Goal: Check status

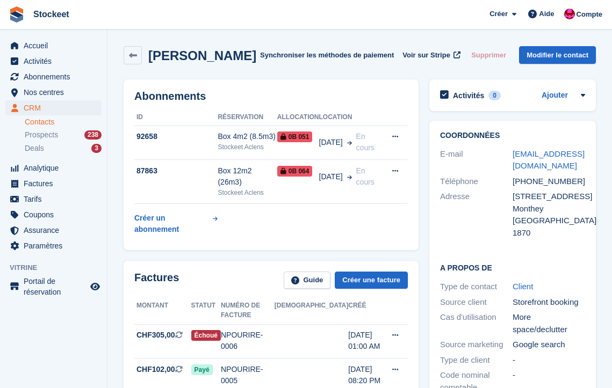
scroll to position [18, 0]
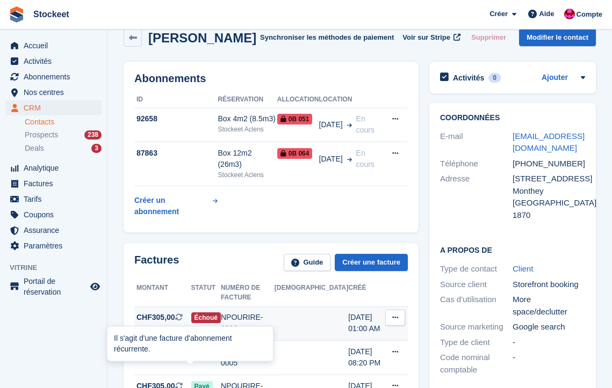
click at [183, 318] on icon at bounding box center [179, 318] width 8 height 8
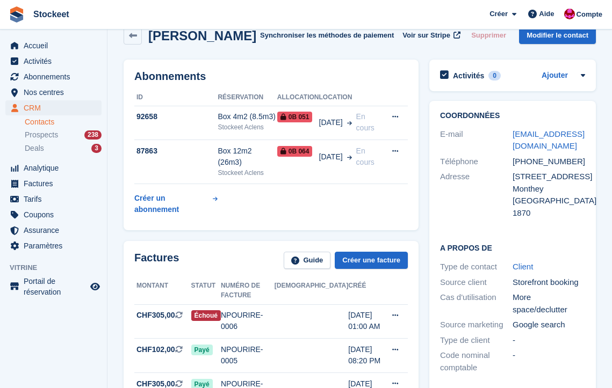
scroll to position [199, 0]
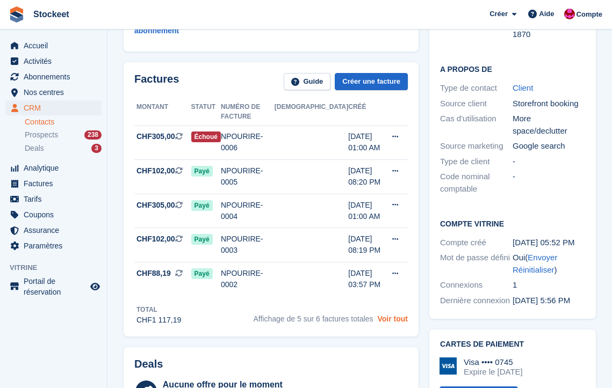
click at [394, 315] on link "Voir tout" at bounding box center [392, 319] width 31 height 9
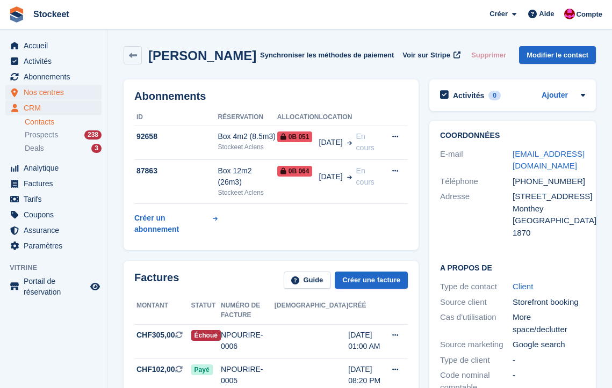
click at [39, 93] on span "Nos centres" at bounding box center [56, 92] width 64 height 15
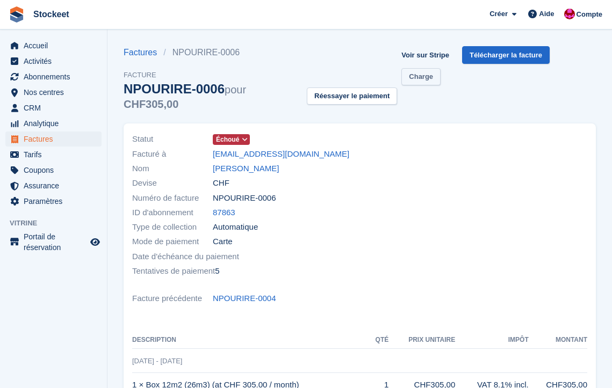
click at [423, 84] on link "Charge" at bounding box center [420, 77] width 39 height 18
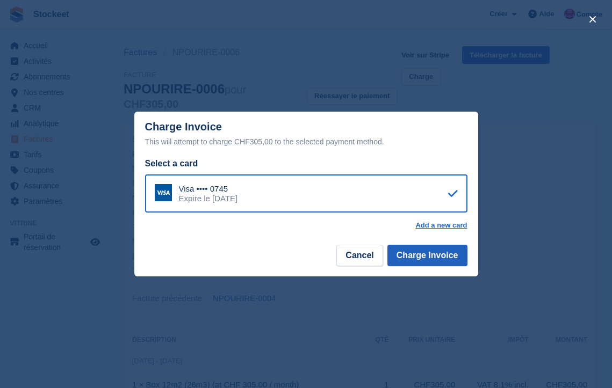
click at [436, 261] on button "Charge Invoice" at bounding box center [427, 255] width 80 height 21
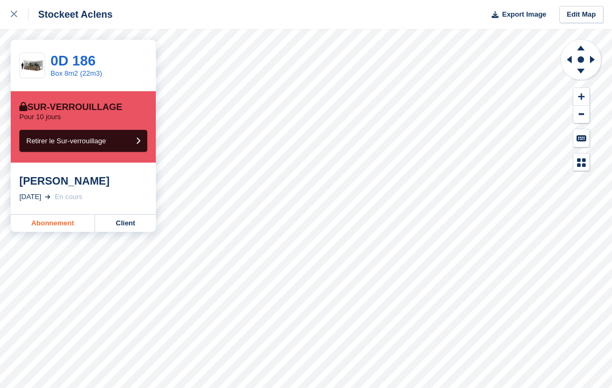
click at [55, 223] on link "Abonnement" at bounding box center [53, 223] width 84 height 17
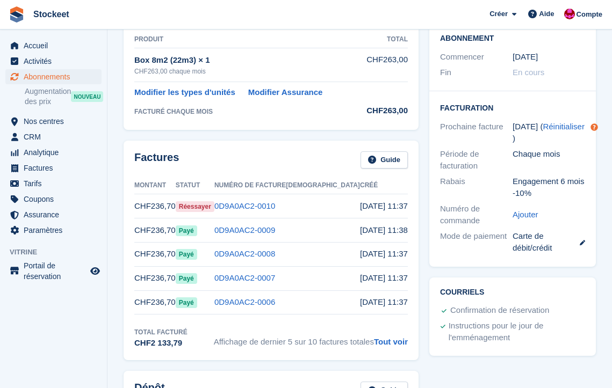
scroll to position [221, 0]
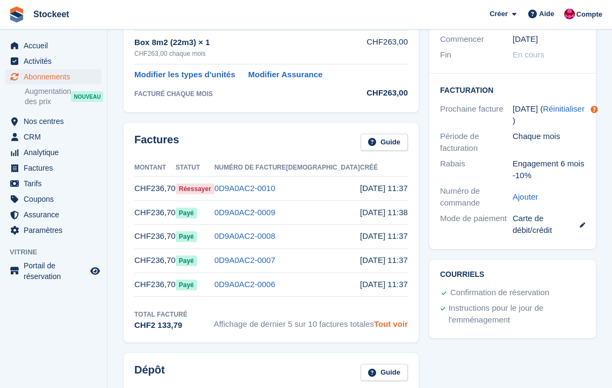
click at [393, 326] on link "Tout voir" at bounding box center [391, 324] width 34 height 9
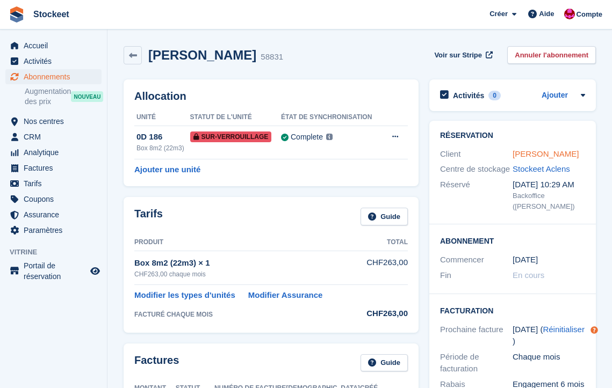
click at [541, 157] on link "Laurent Beker" at bounding box center [545, 153] width 66 height 9
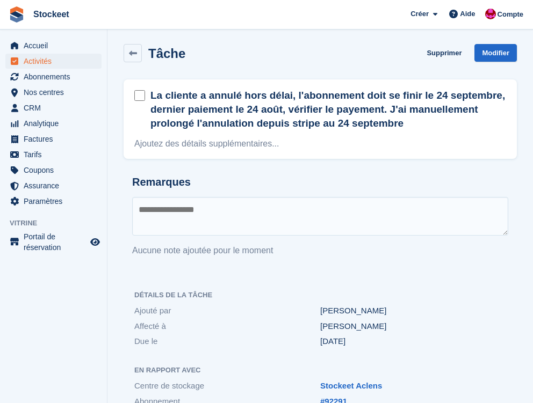
scroll to position [28, 0]
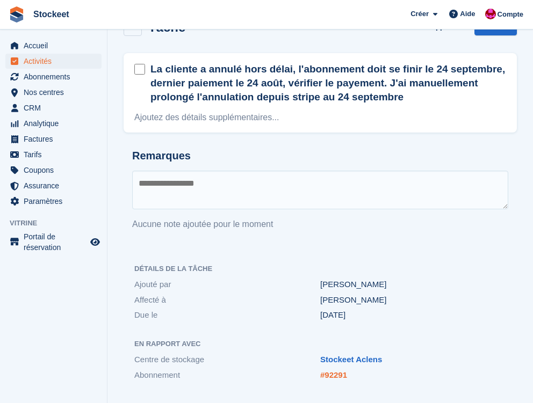
click at [344, 376] on link "#92291" at bounding box center [333, 375] width 27 height 9
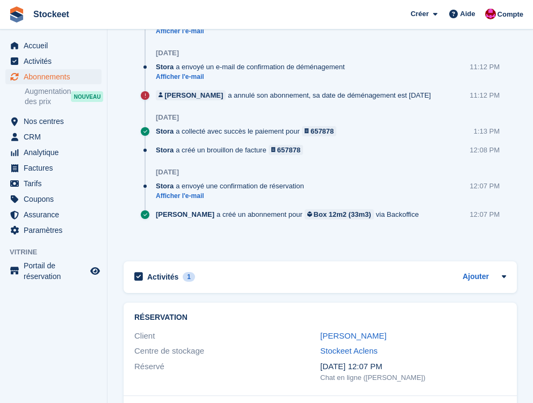
scroll to position [942, 0]
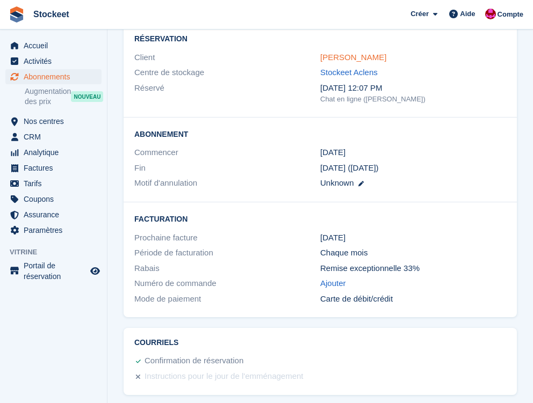
click at [353, 58] on link "[PERSON_NAME]" at bounding box center [353, 57] width 66 height 9
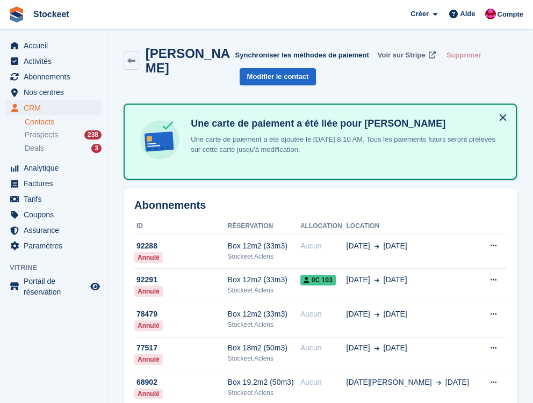
click at [397, 62] on link "Voir sur Stripe" at bounding box center [405, 55] width 64 height 18
